Goal: Check status: Check status

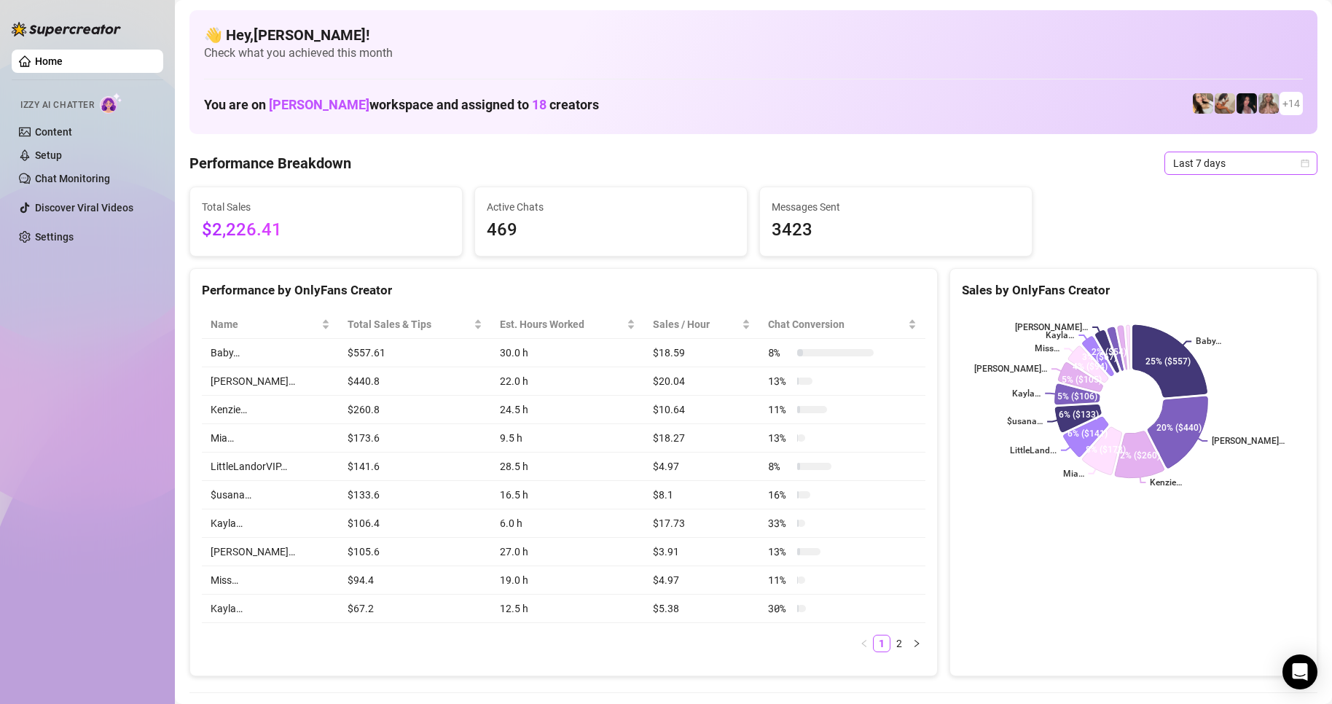
click at [1180, 165] on span "Last 7 days" at bounding box center [1241, 163] width 136 height 22
click at [1199, 282] on div "Custom date" at bounding box center [1229, 286] width 130 height 16
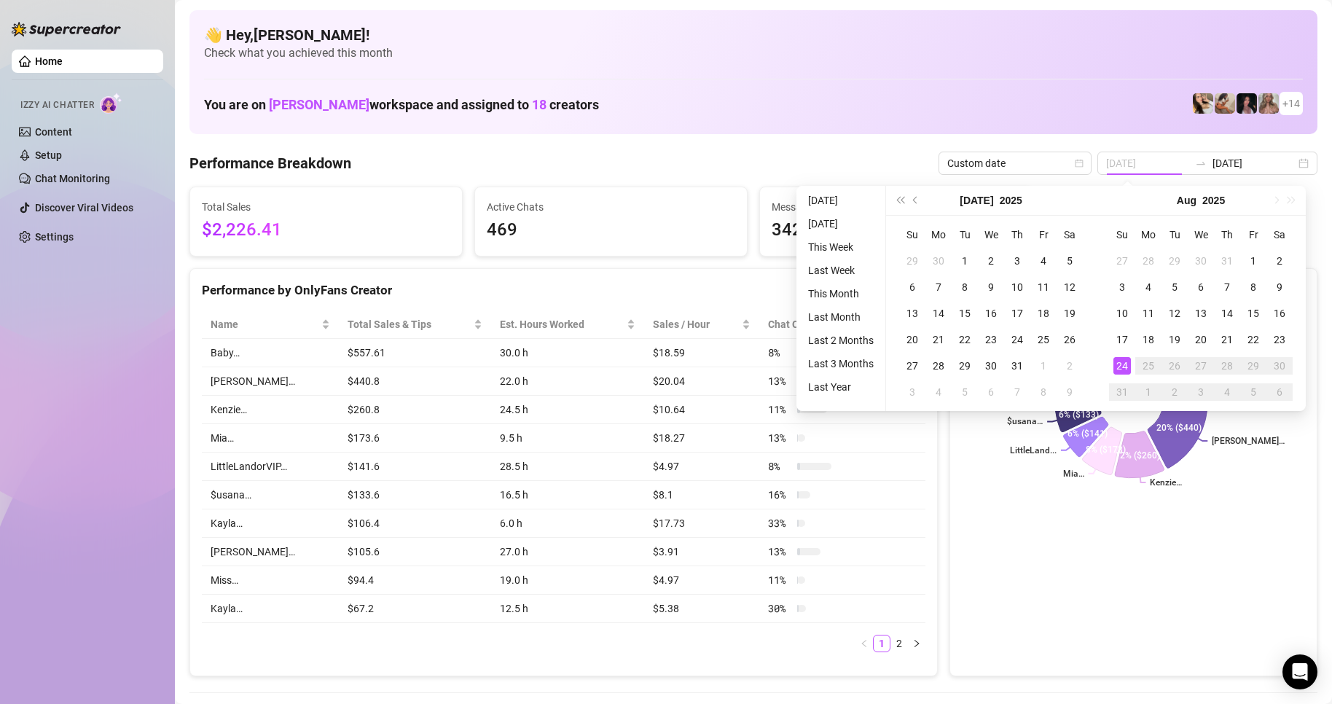
click at [1119, 367] on div "24" at bounding box center [1122, 365] width 17 height 17
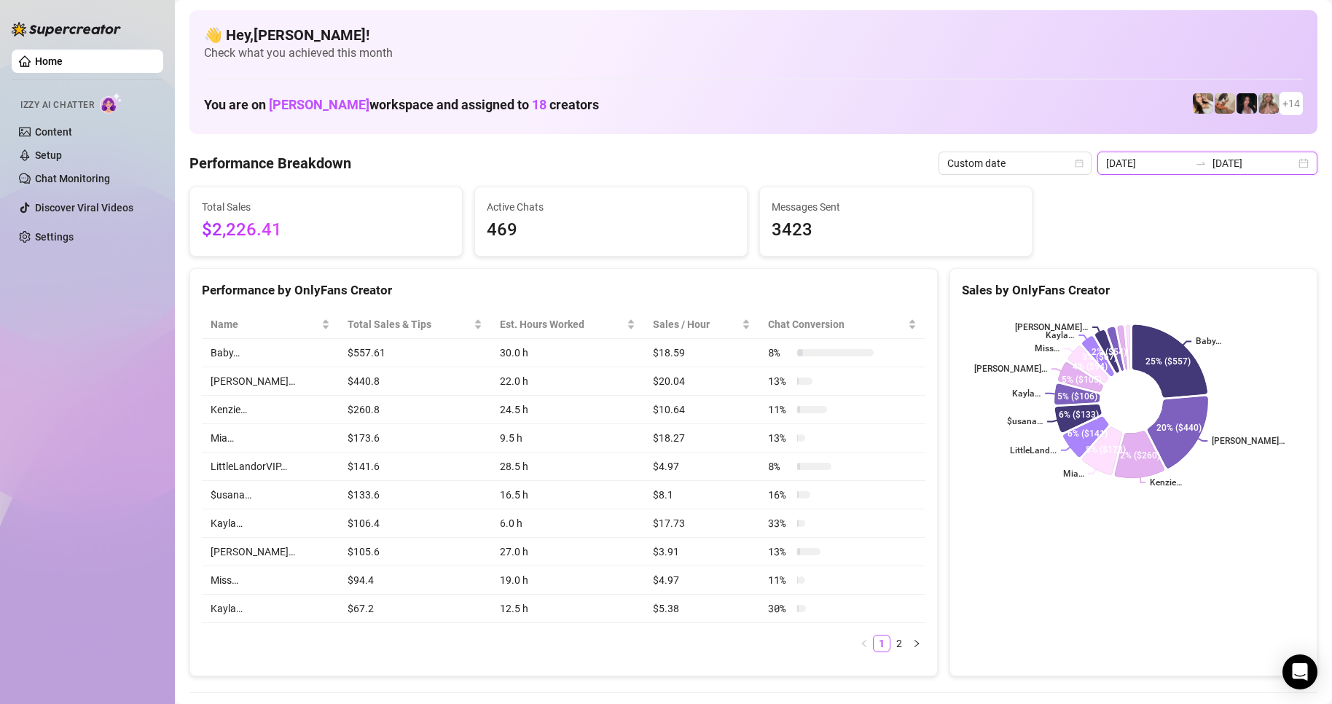
click at [1144, 171] on input "[DATE]" at bounding box center [1147, 163] width 83 height 16
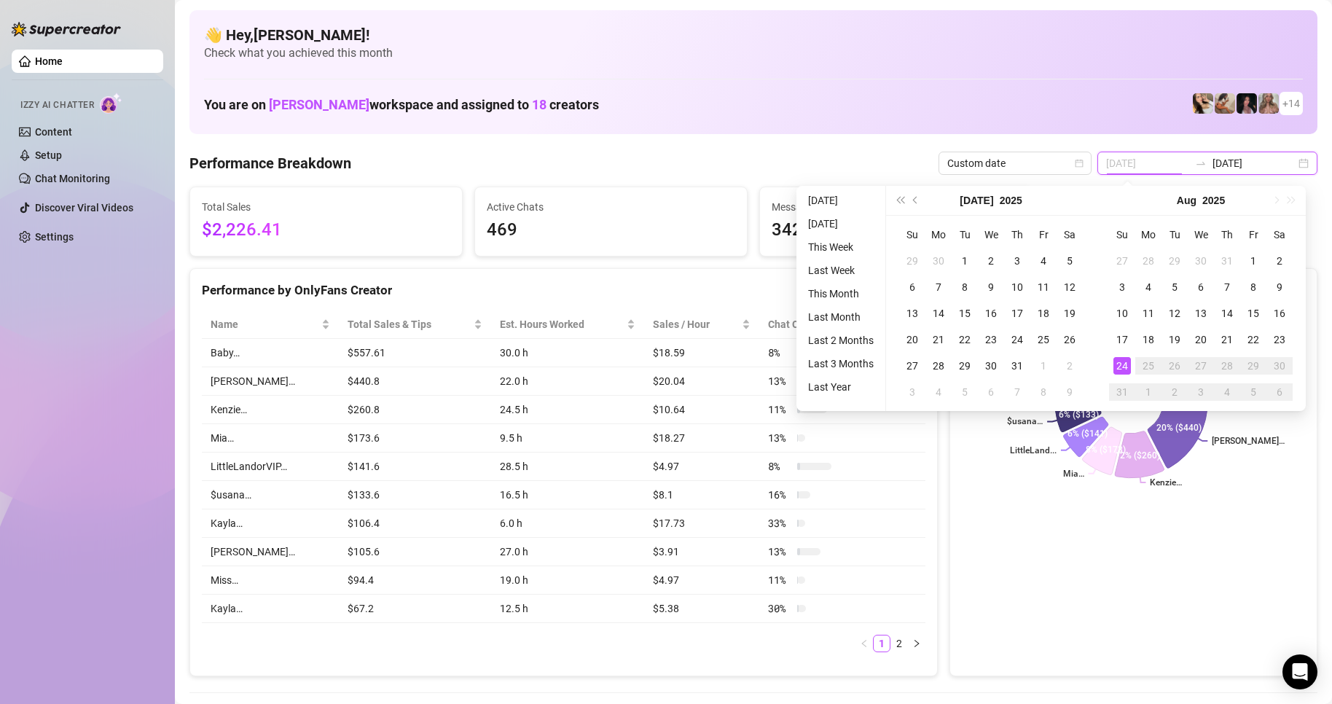
type input "[DATE]"
click at [1117, 373] on div "24" at bounding box center [1122, 365] width 17 height 17
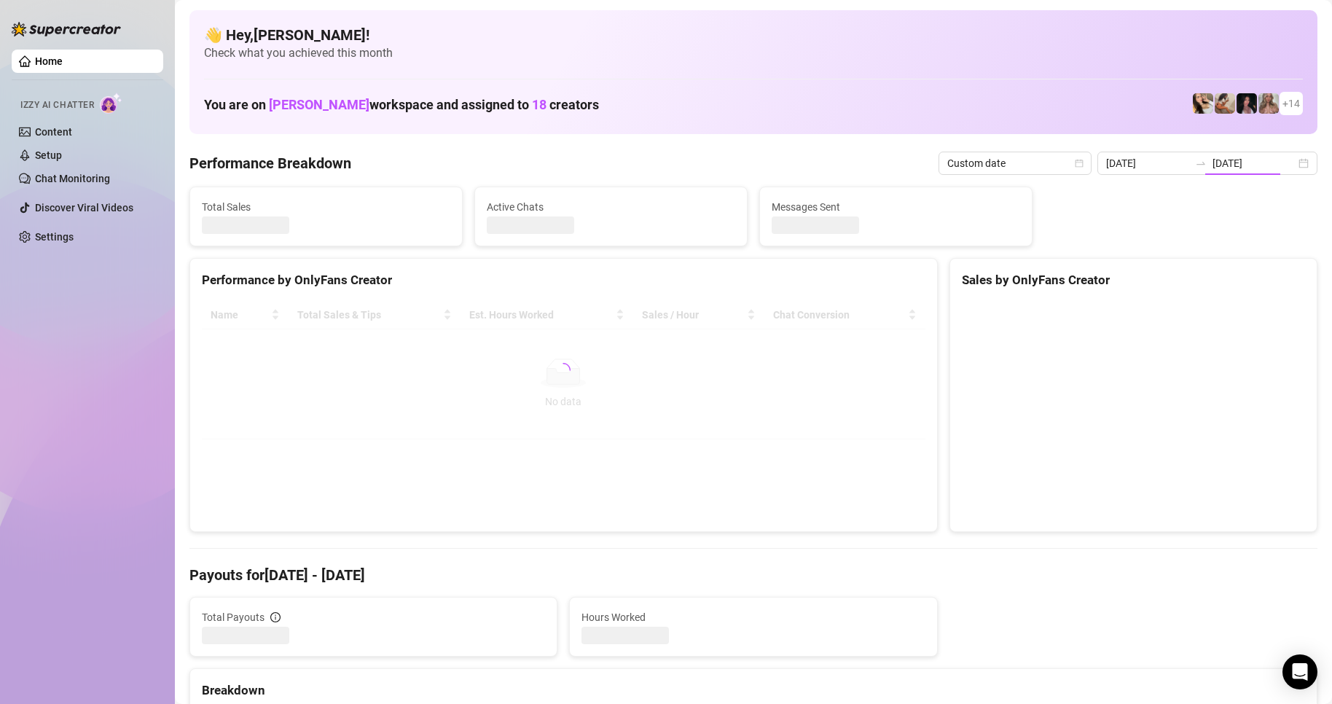
type input "[DATE]"
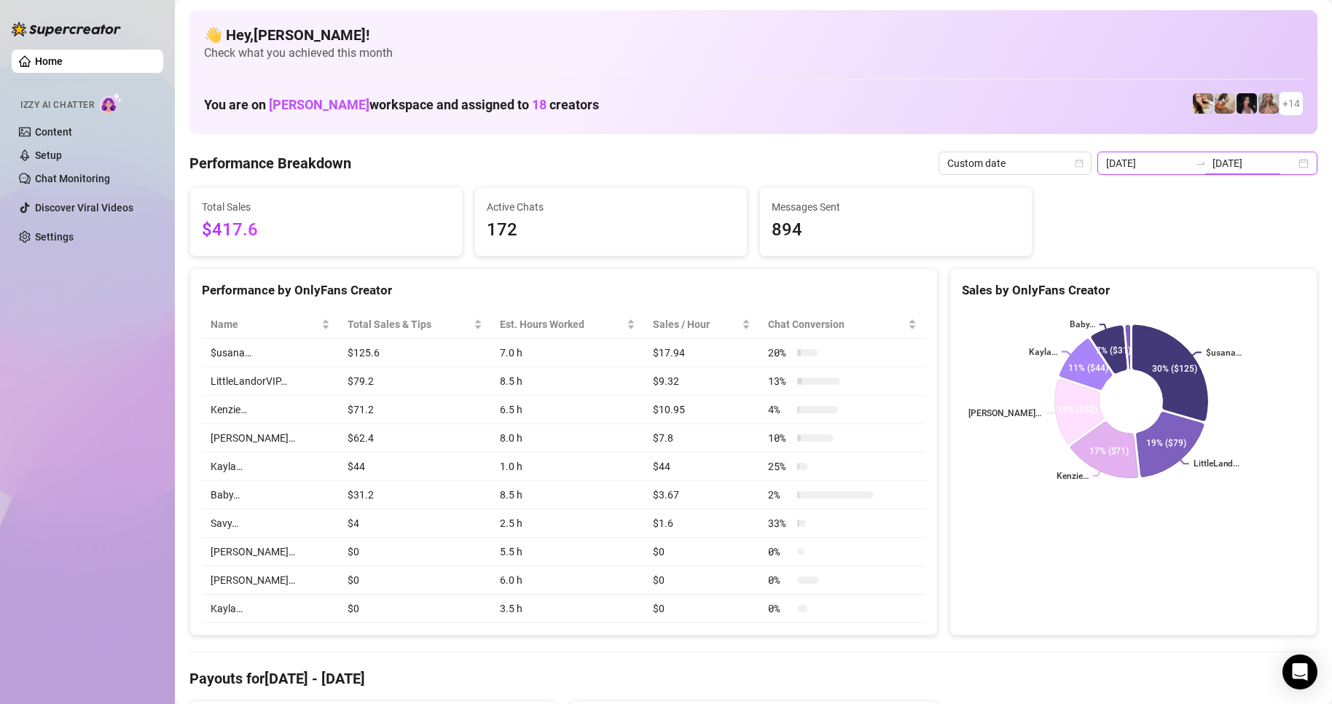
click at [1235, 165] on input "[DATE]" at bounding box center [1254, 163] width 83 height 16
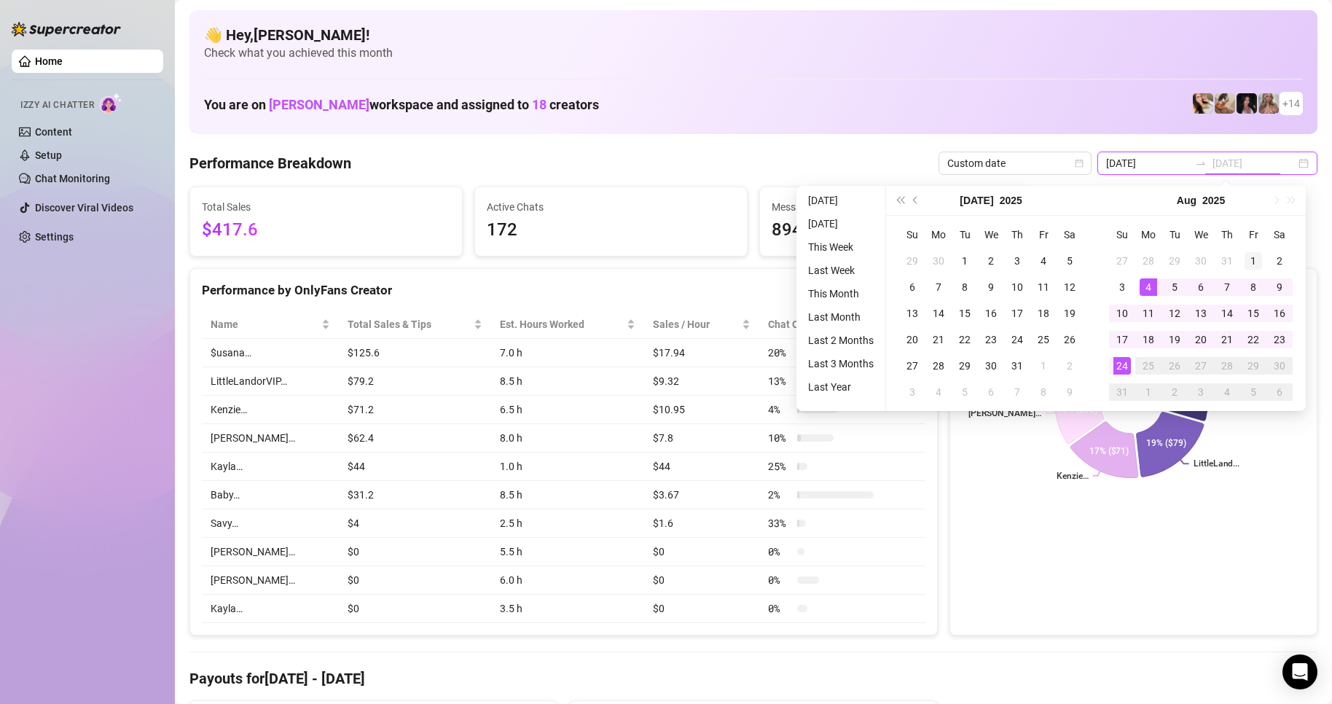
type input "[DATE]"
click at [1249, 263] on div "1" at bounding box center [1253, 260] width 17 height 17
type input "[DATE]"
click at [1121, 361] on div "24" at bounding box center [1122, 365] width 17 height 17
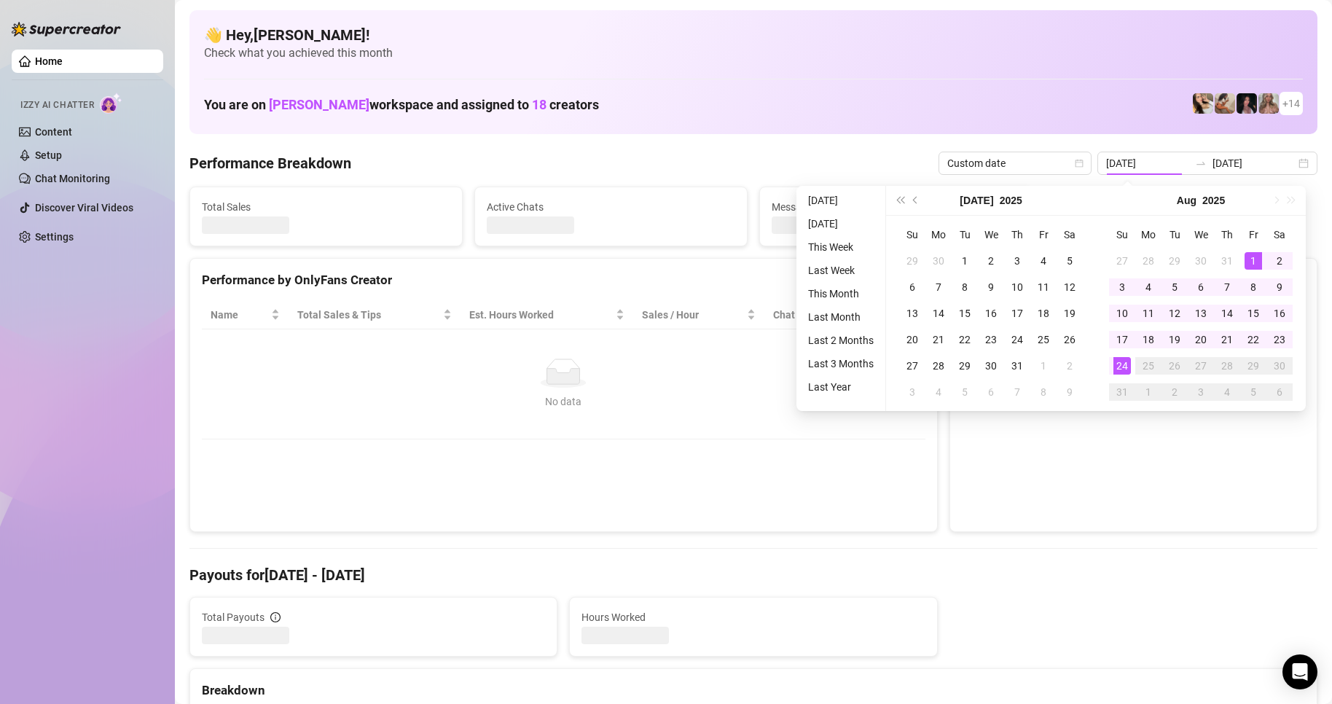
type input "[DATE]"
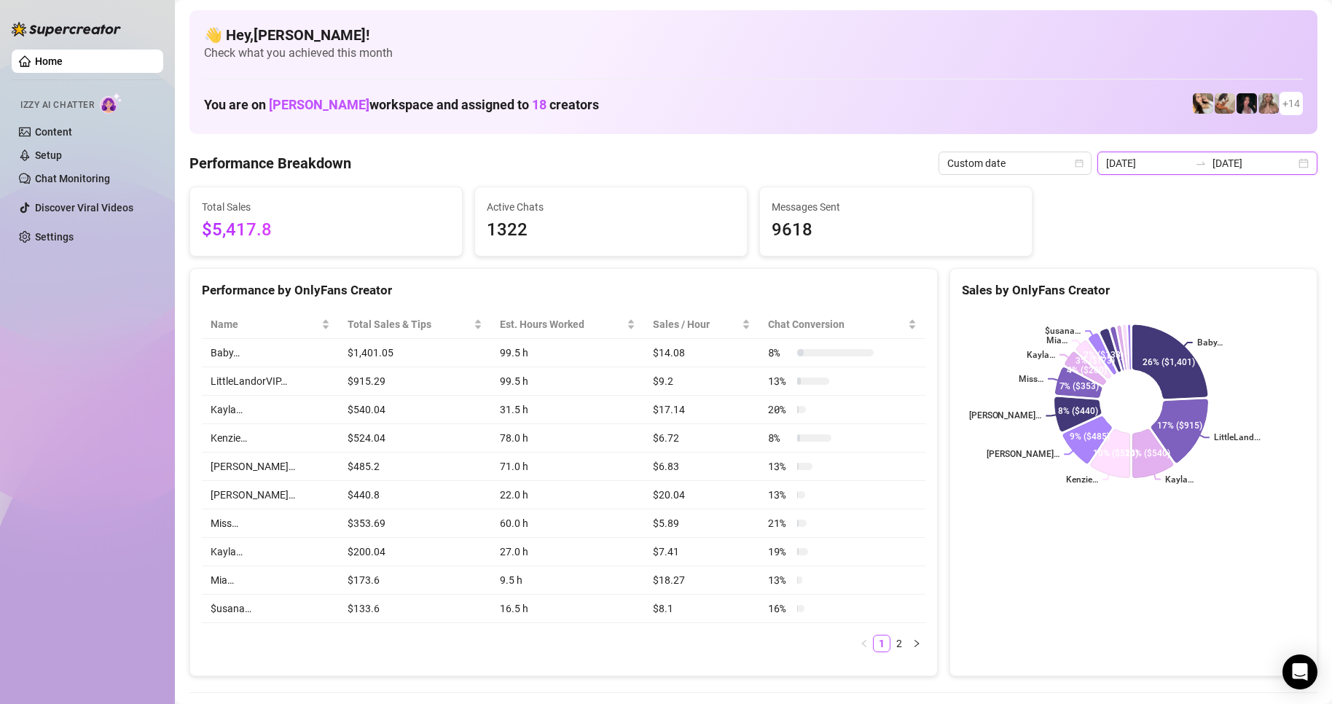
click at [1183, 165] on input "[DATE]" at bounding box center [1147, 163] width 83 height 16
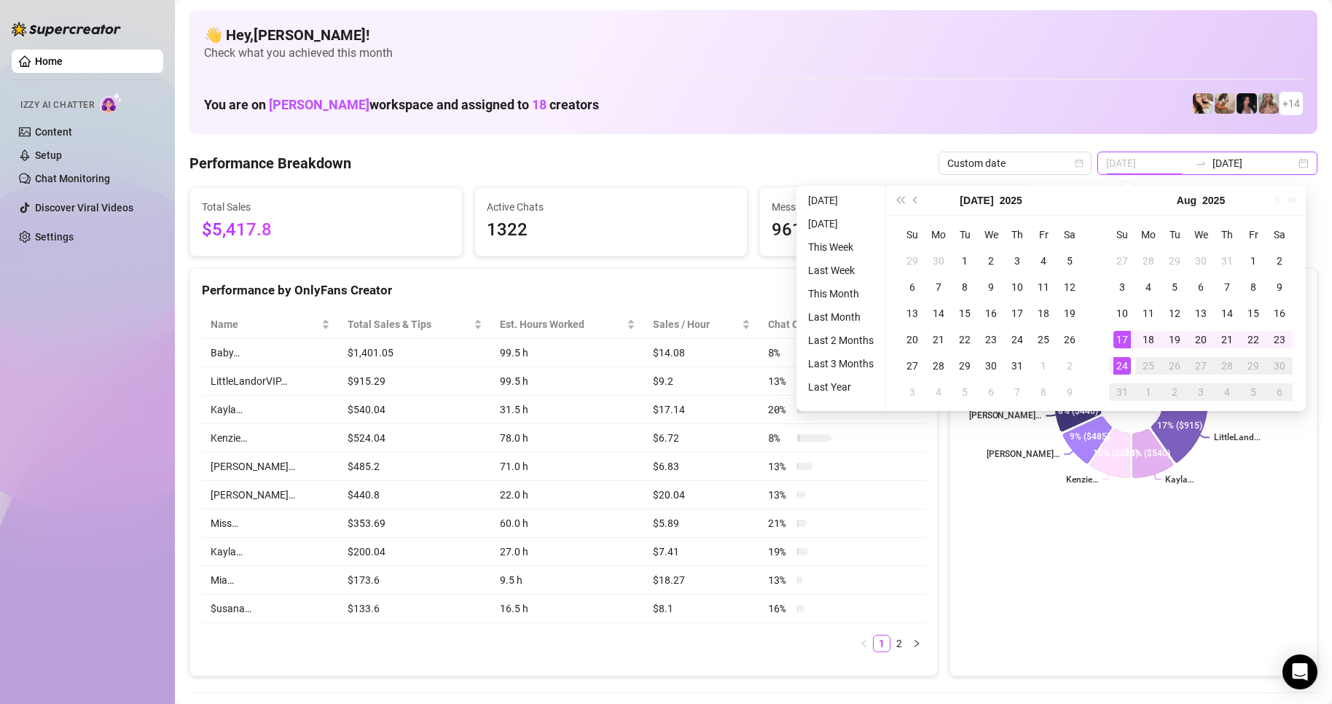
type input "[DATE]"
click at [1114, 366] on div "24" at bounding box center [1122, 365] width 17 height 17
click at [1117, 366] on div "24" at bounding box center [1122, 365] width 17 height 17
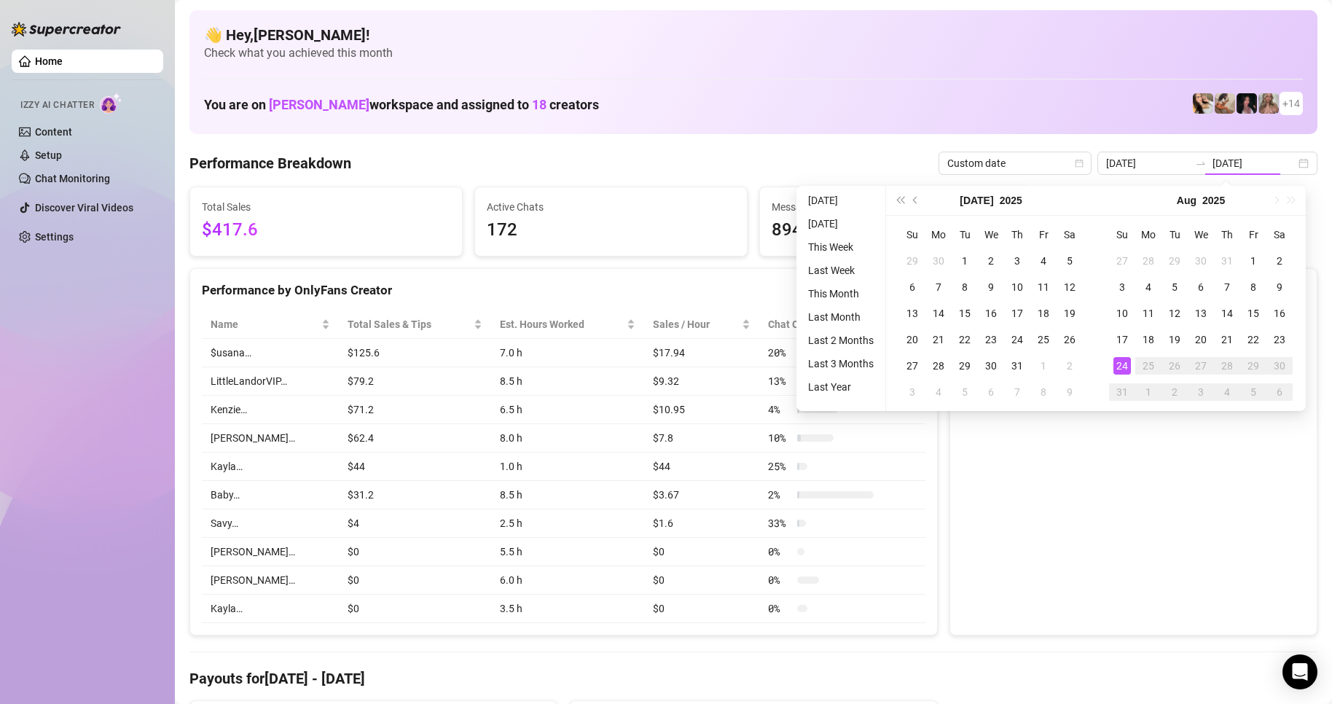
type input "[DATE]"
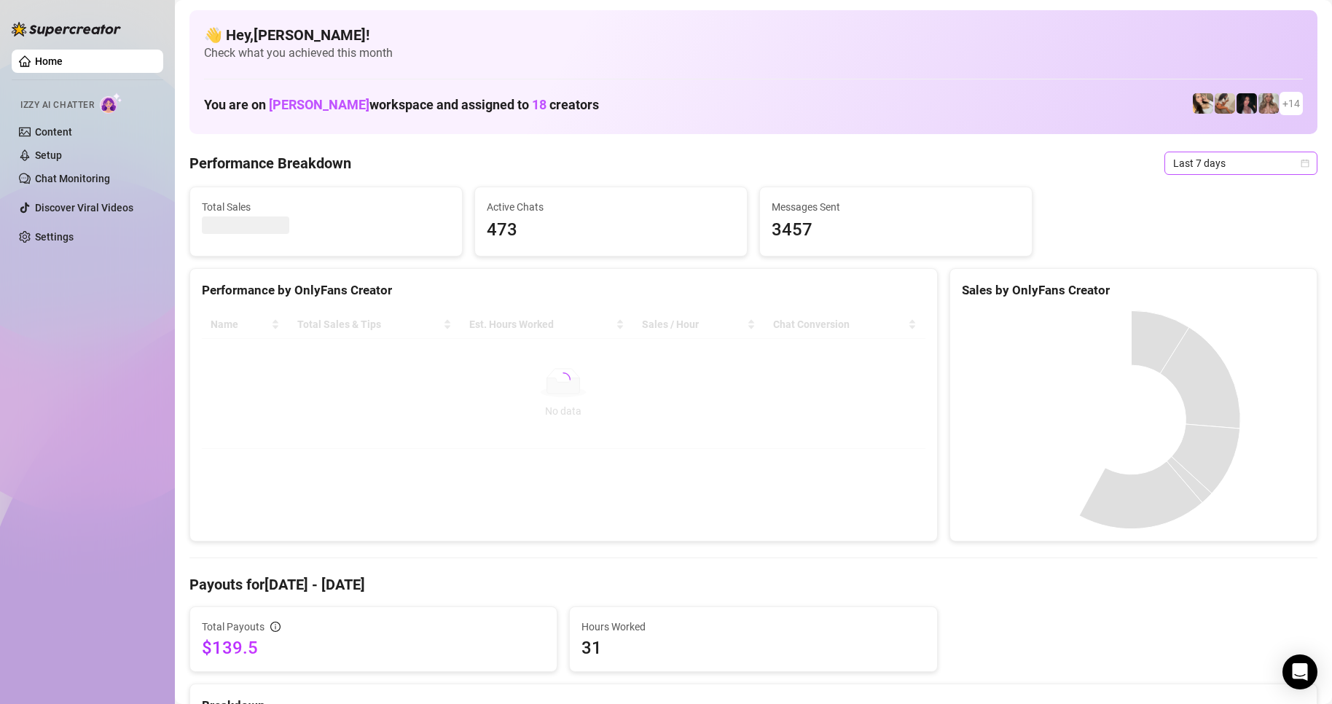
click at [1206, 163] on span "Last 7 days" at bounding box center [1241, 163] width 136 height 22
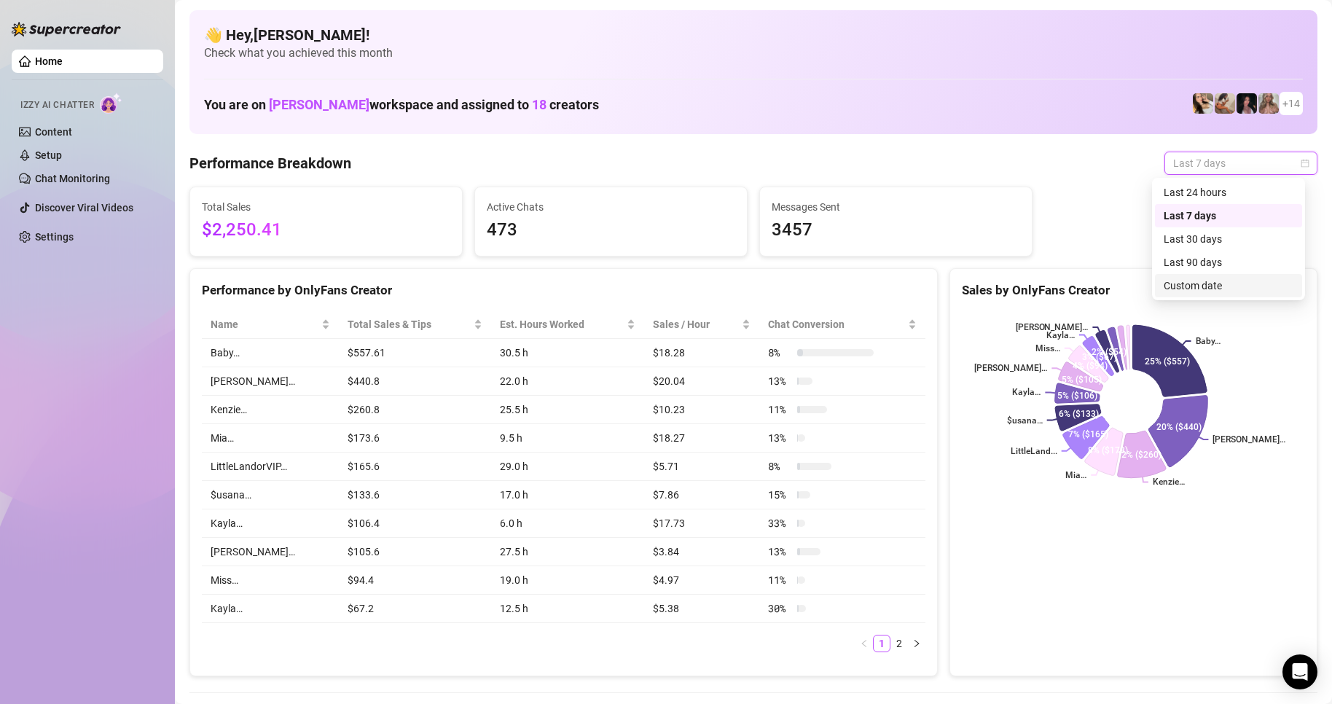
click at [1207, 280] on div "Custom date" at bounding box center [1229, 286] width 130 height 16
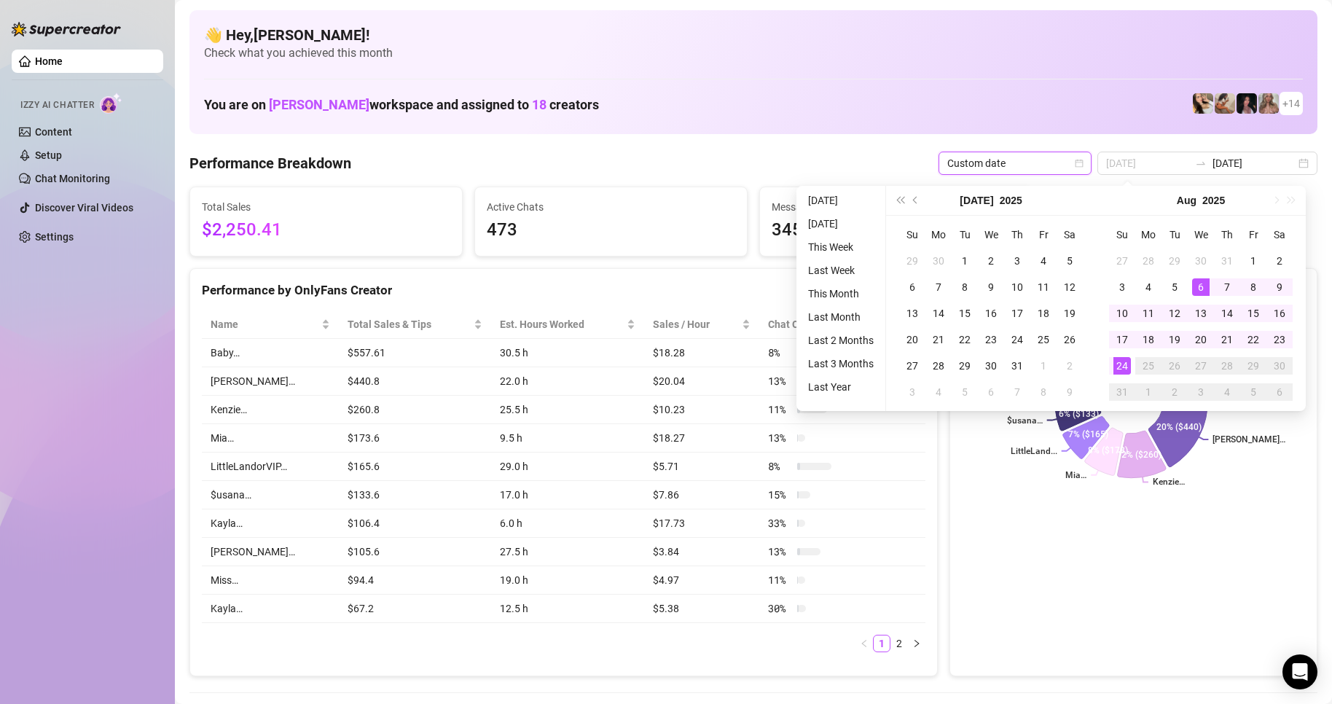
type input "[DATE]"
click at [1124, 368] on div "24" at bounding box center [1122, 365] width 17 height 17
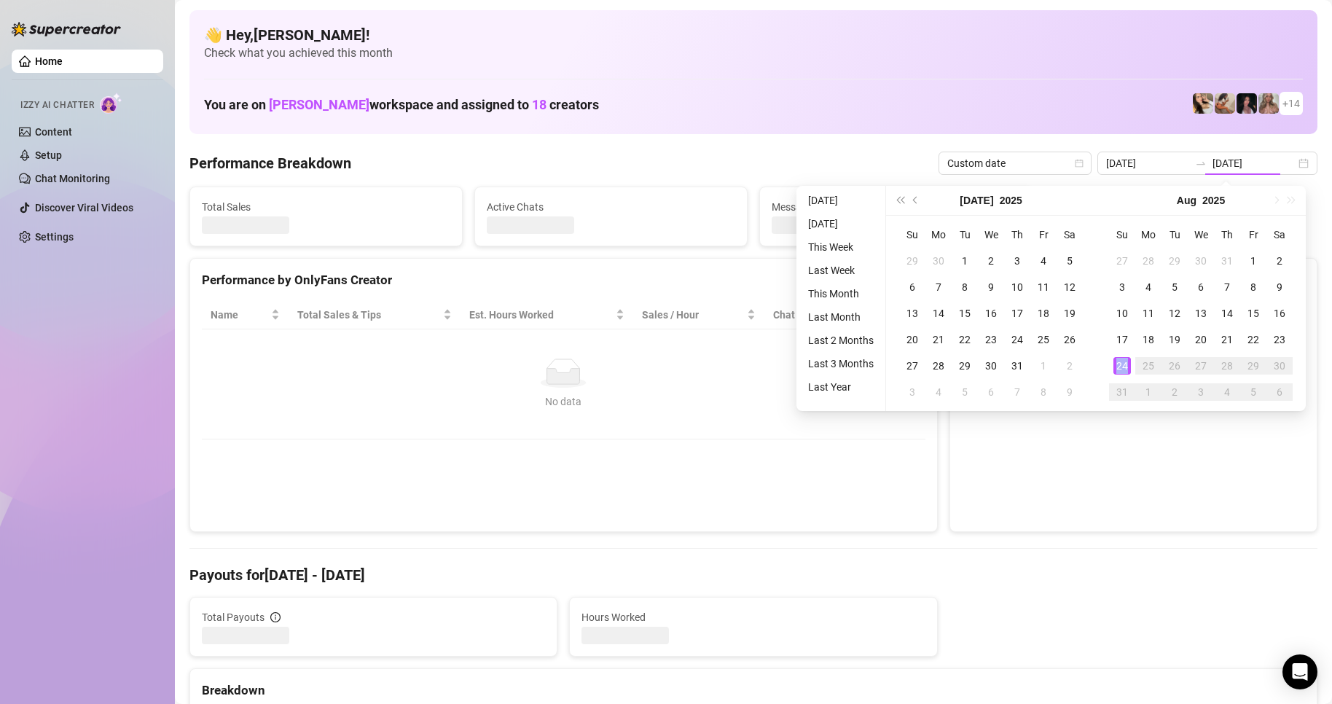
type input "[DATE]"
